Goal: Task Accomplishment & Management: Use online tool/utility

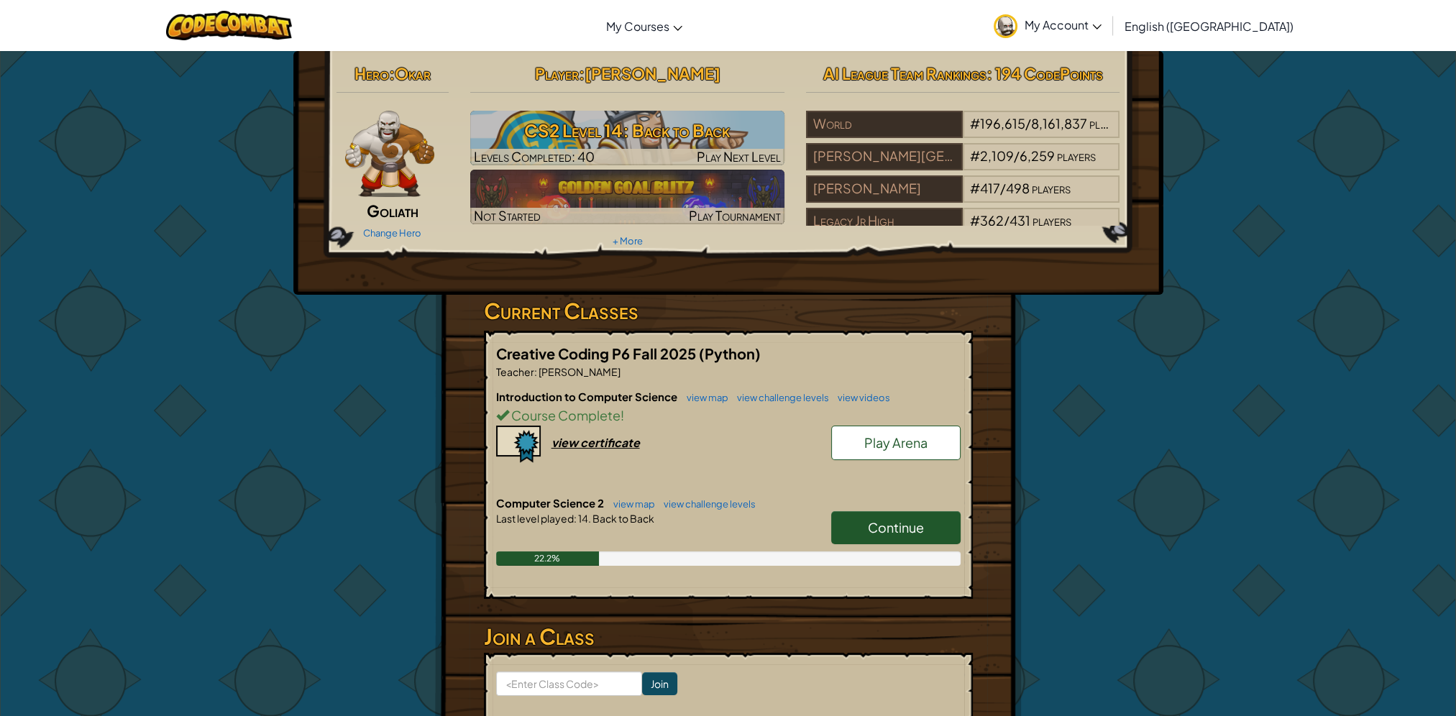
click at [891, 511] on link "Continue" at bounding box center [895, 527] width 129 height 33
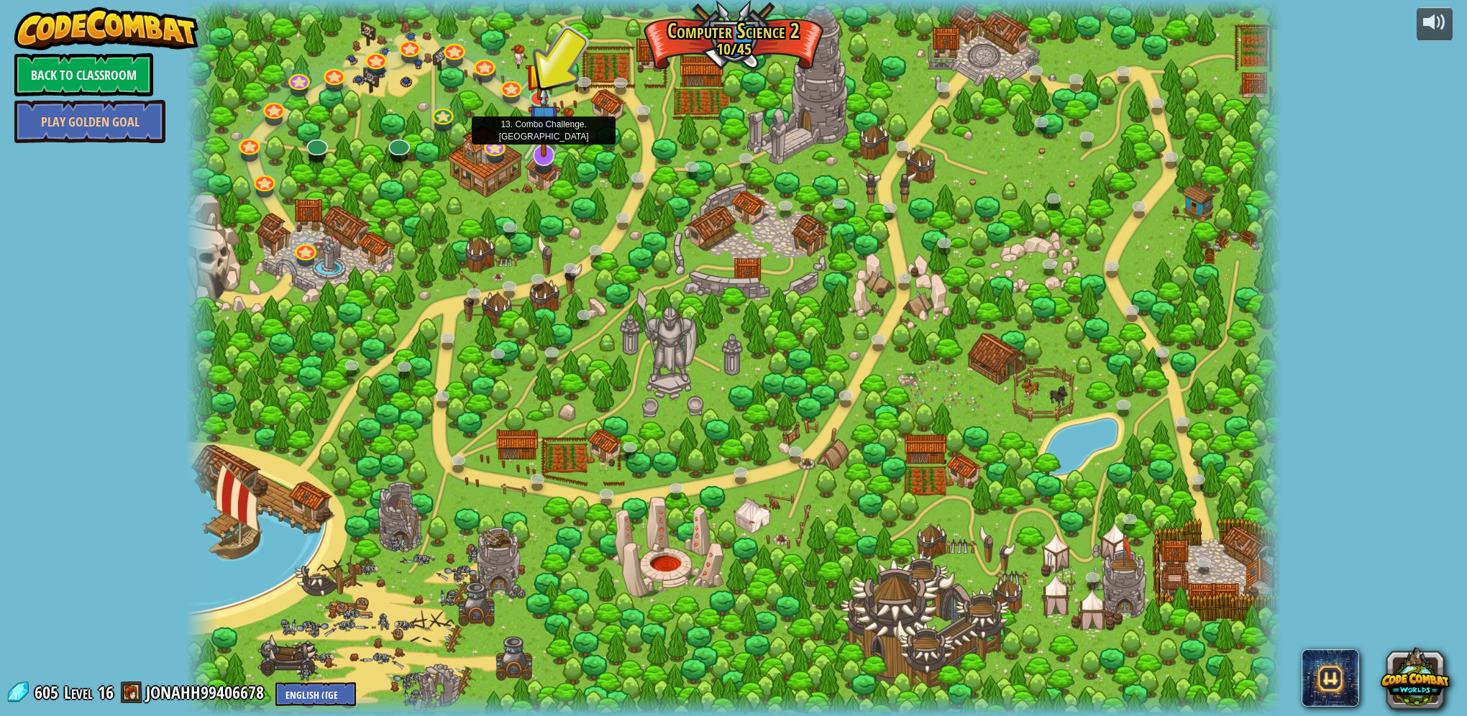
click at [536, 152] on img at bounding box center [544, 120] width 32 height 74
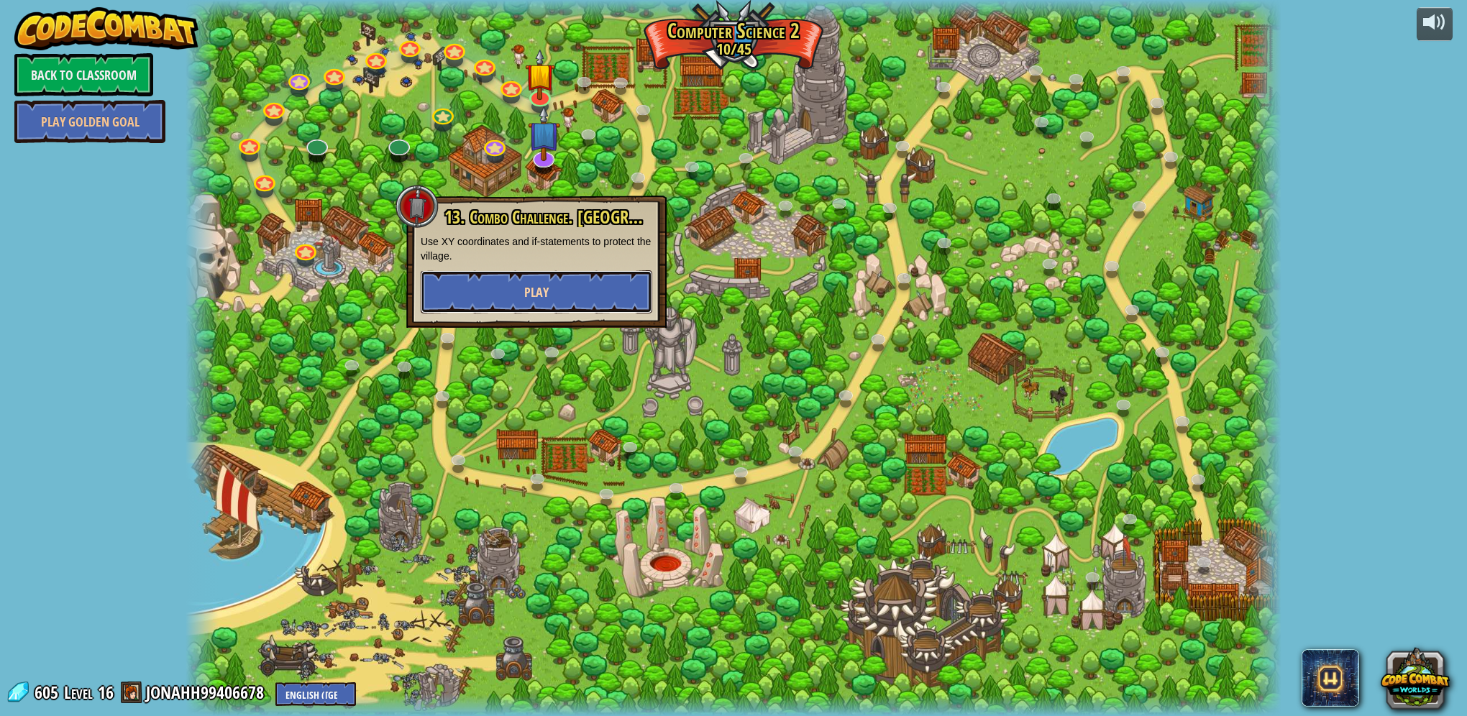
click at [515, 296] on button "Play" at bounding box center [536, 291] width 231 height 43
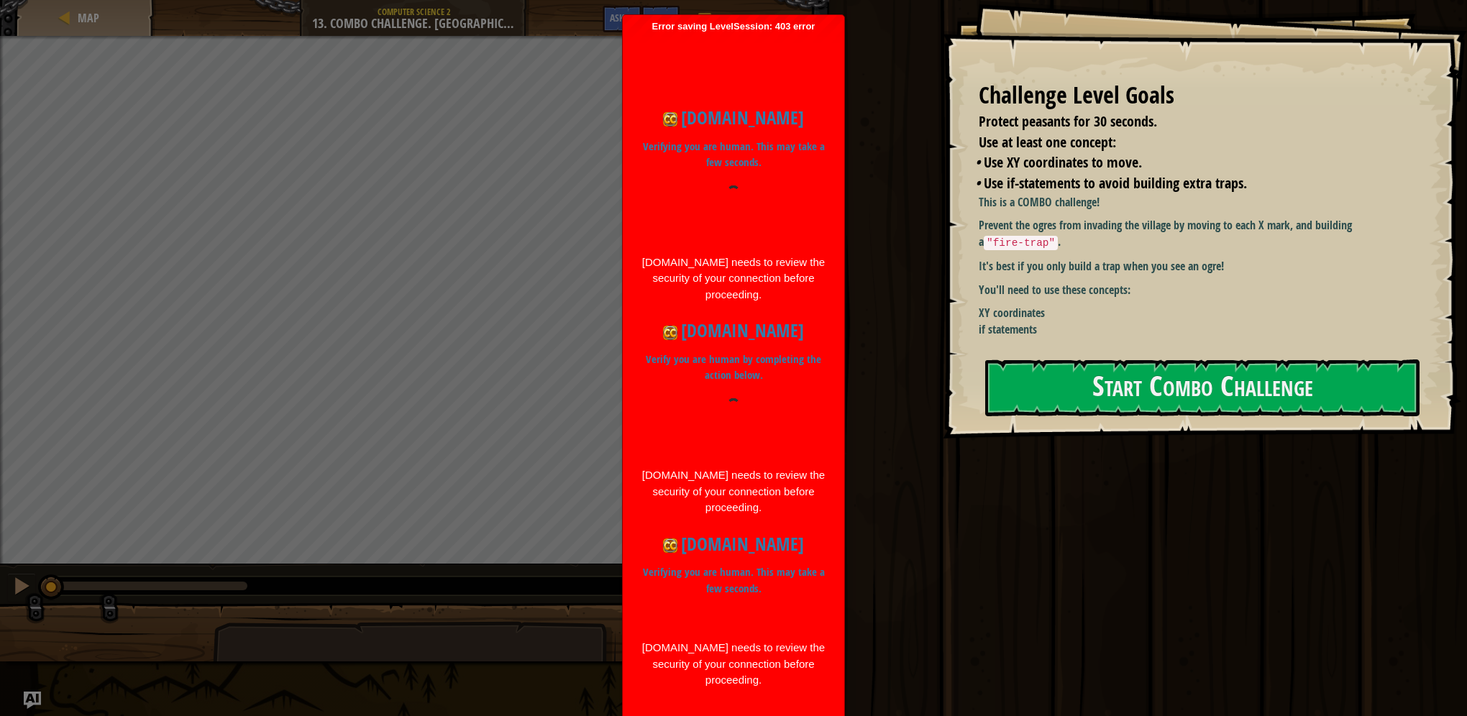
click at [655, 422] on div at bounding box center [733, 425] width 185 height 55
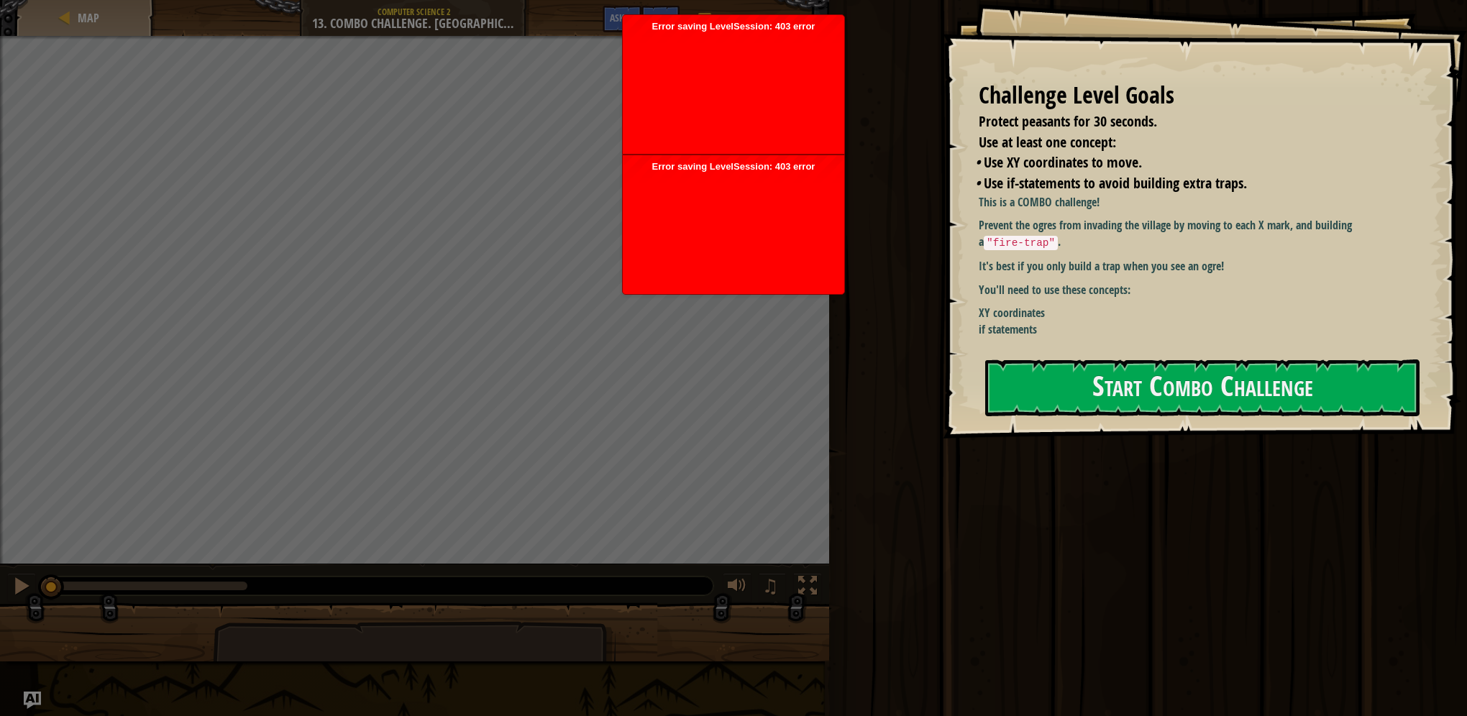
click at [656, 171] on div "Error saving LevelSession: 403 error Just a moment..." at bounding box center [733, 224] width 221 height 139
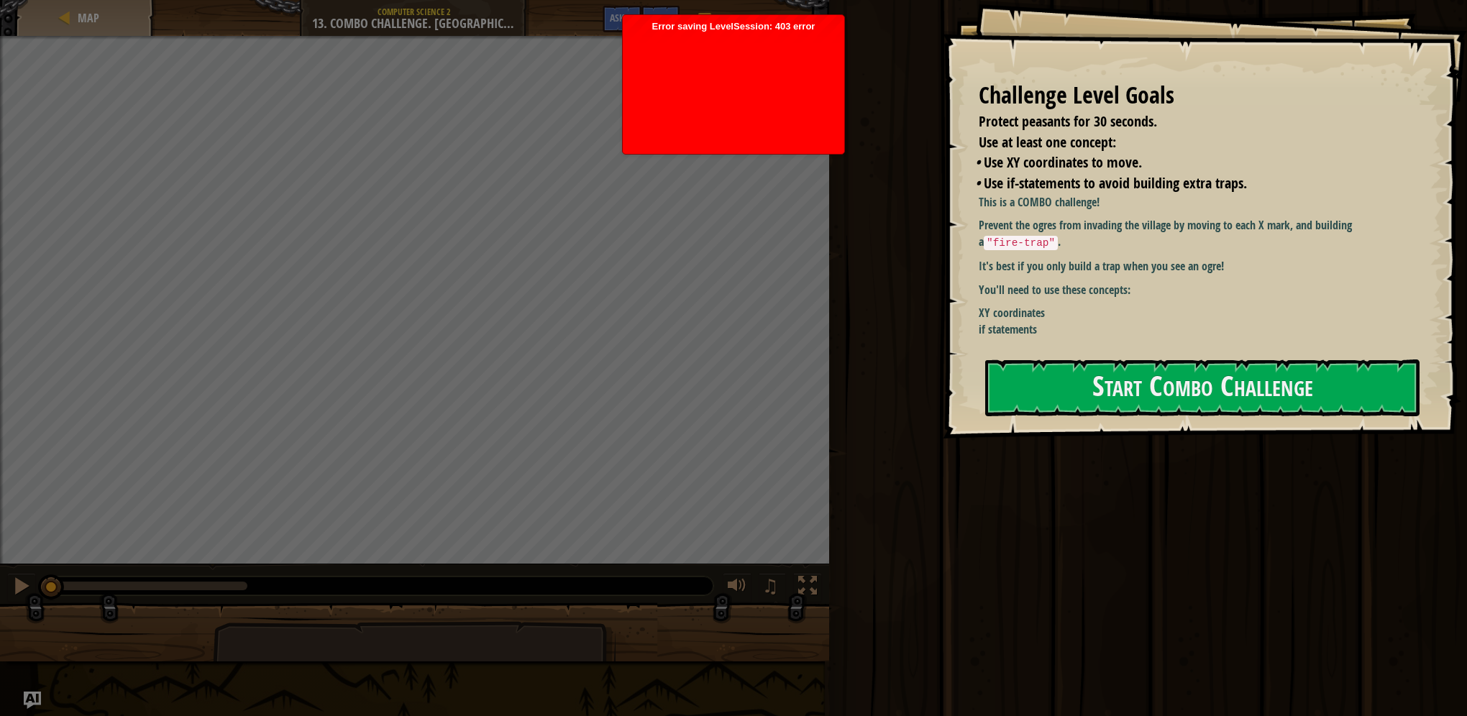
click at [840, 75] on body "Challenge Level Goals Protect peasants for 30 seconds. Use at least one concept…" at bounding box center [733, 358] width 1467 height 716
click at [717, 109] on div at bounding box center [733, 89] width 207 height 115
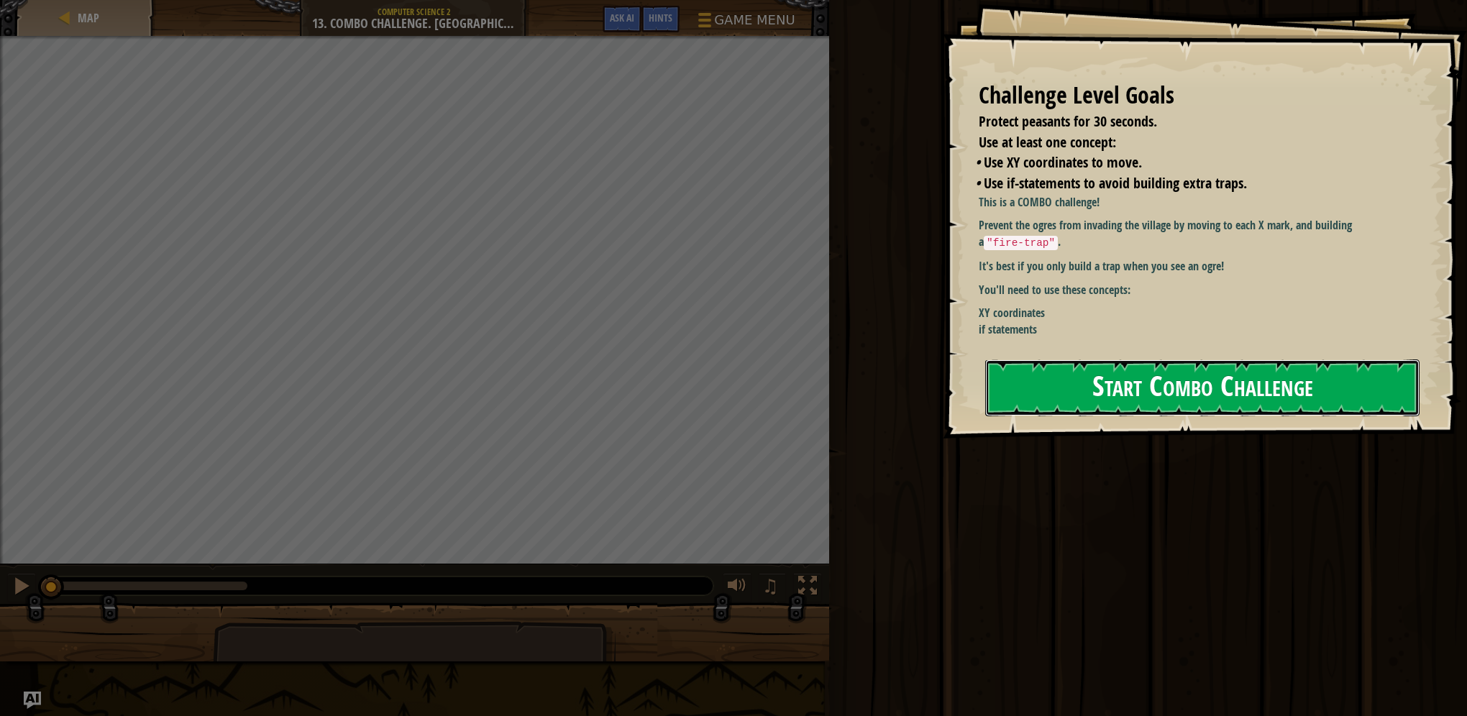
click at [1156, 385] on button "Start Combo Challenge" at bounding box center [1202, 387] width 434 height 57
